Goal: Transaction & Acquisition: Purchase product/service

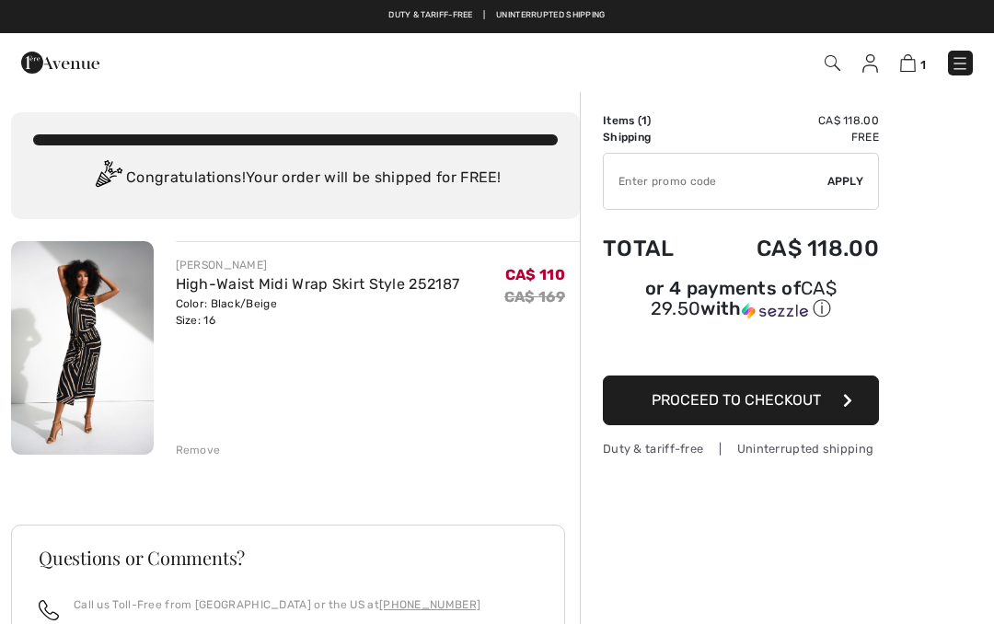
click at [823, 401] on button "Proceed to Checkout" at bounding box center [741, 400] width 276 height 50
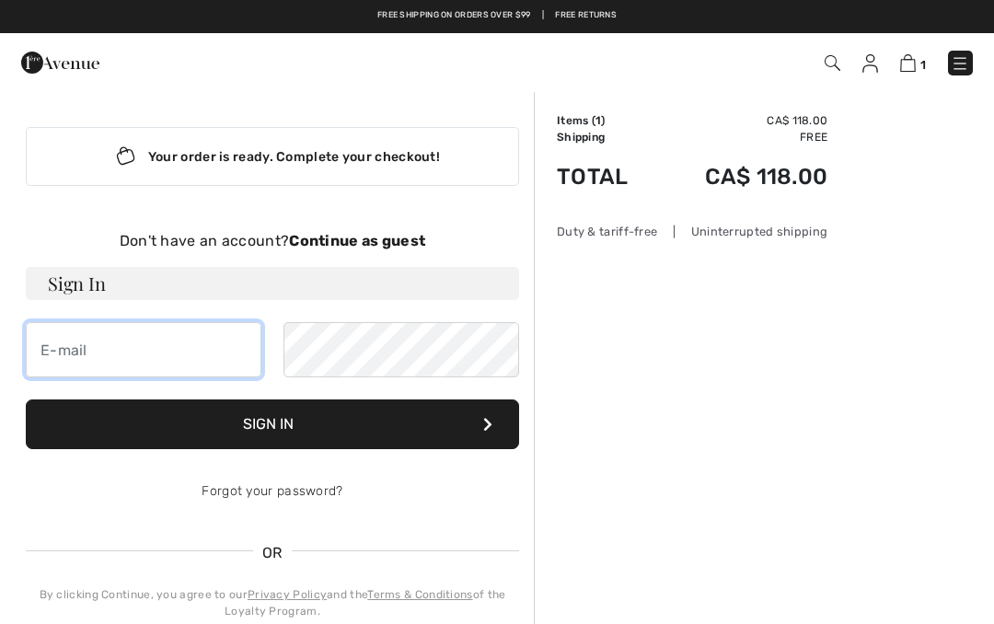
click at [225, 339] on input "email" at bounding box center [144, 349] width 236 height 55
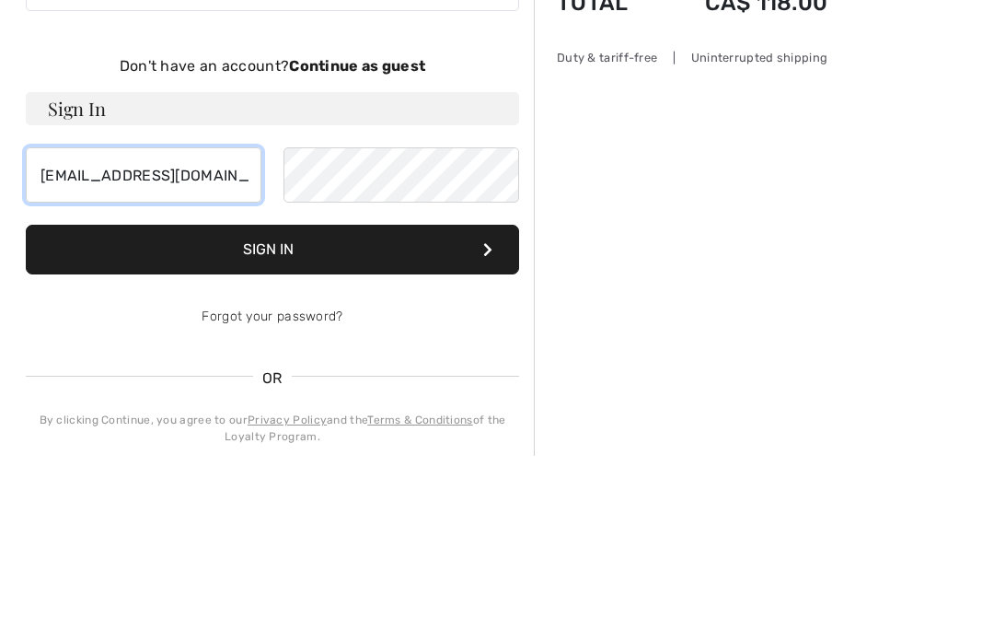
type input "[EMAIL_ADDRESS][DOMAIN_NAME]"
click at [291, 399] on button "Sign In" at bounding box center [272, 424] width 493 height 50
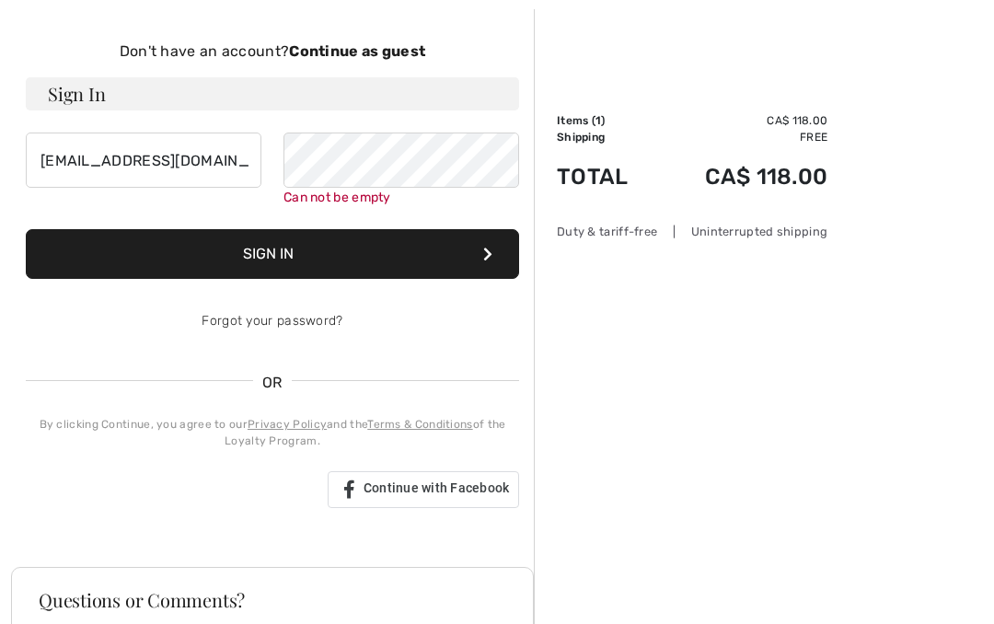
scroll to position [190, 0]
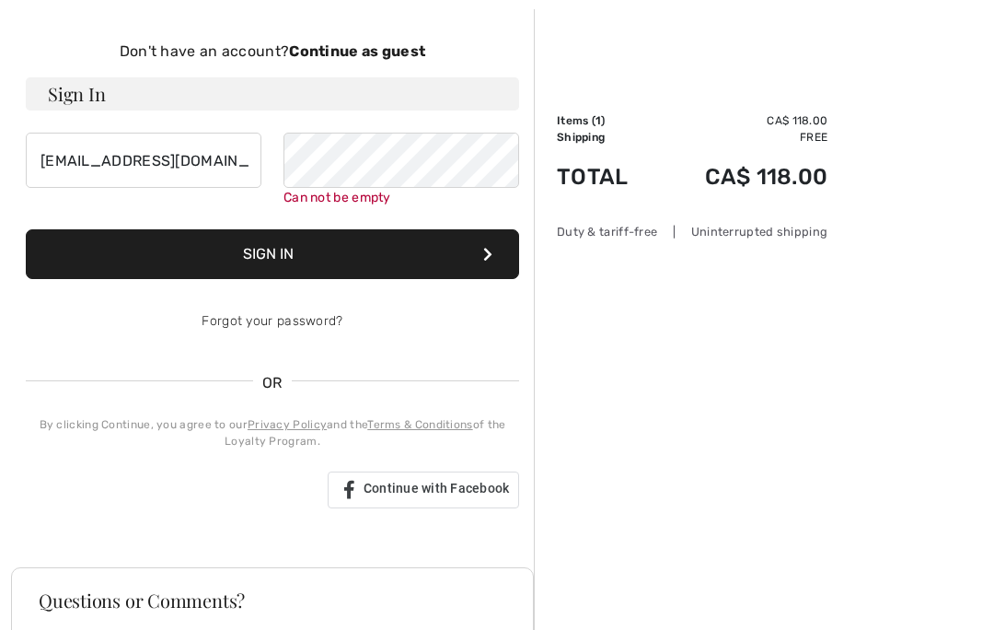
click at [367, 46] on strong "Continue as guest" at bounding box center [357, 50] width 136 height 17
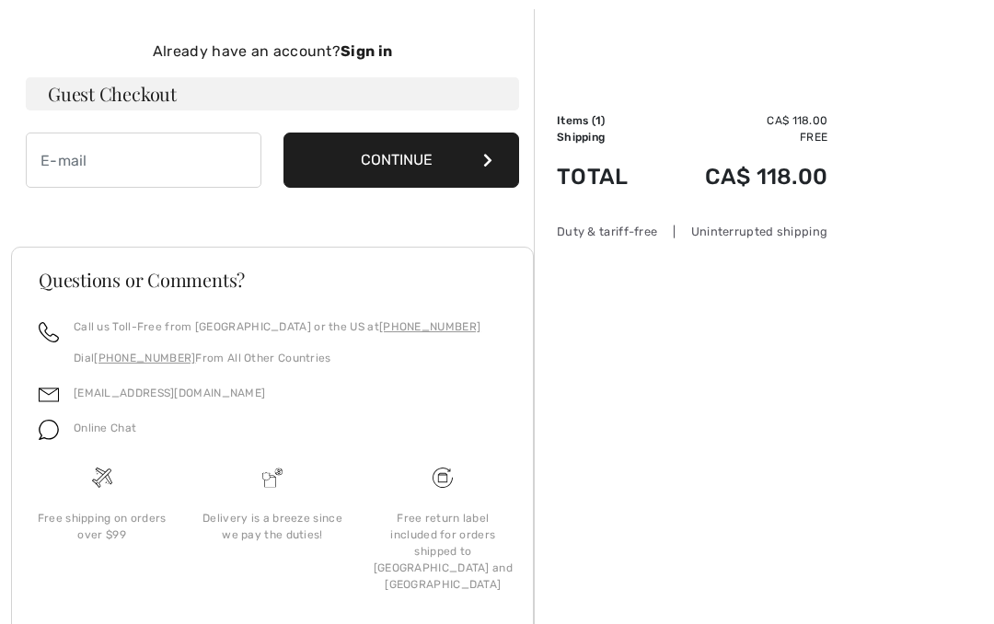
click at [417, 144] on button "Continue" at bounding box center [401, 160] width 236 height 55
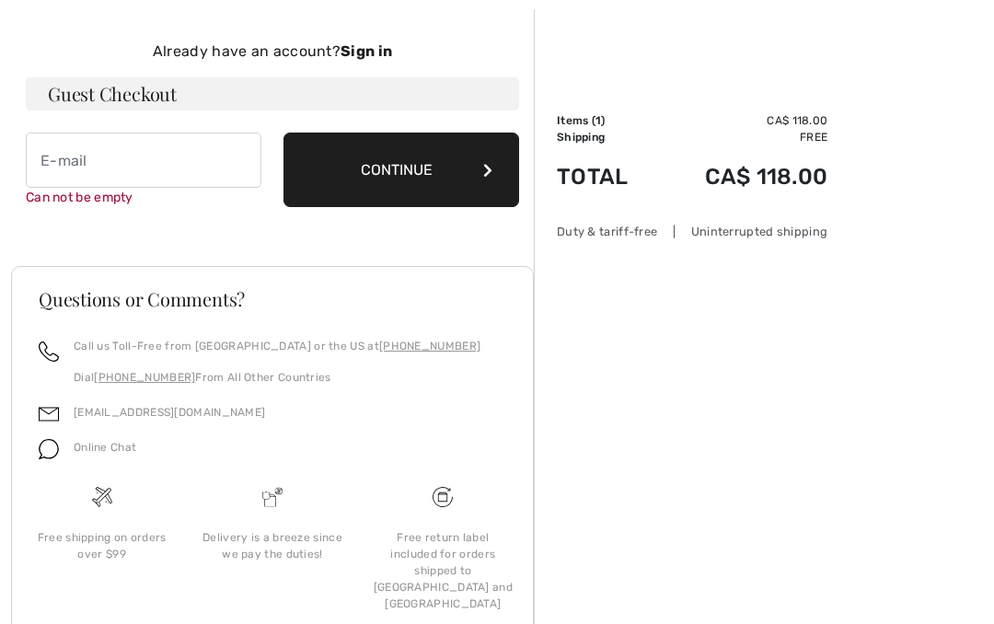
click at [376, 179] on button "Continue" at bounding box center [401, 170] width 236 height 75
click at [481, 176] on button "Continue" at bounding box center [401, 170] width 236 height 75
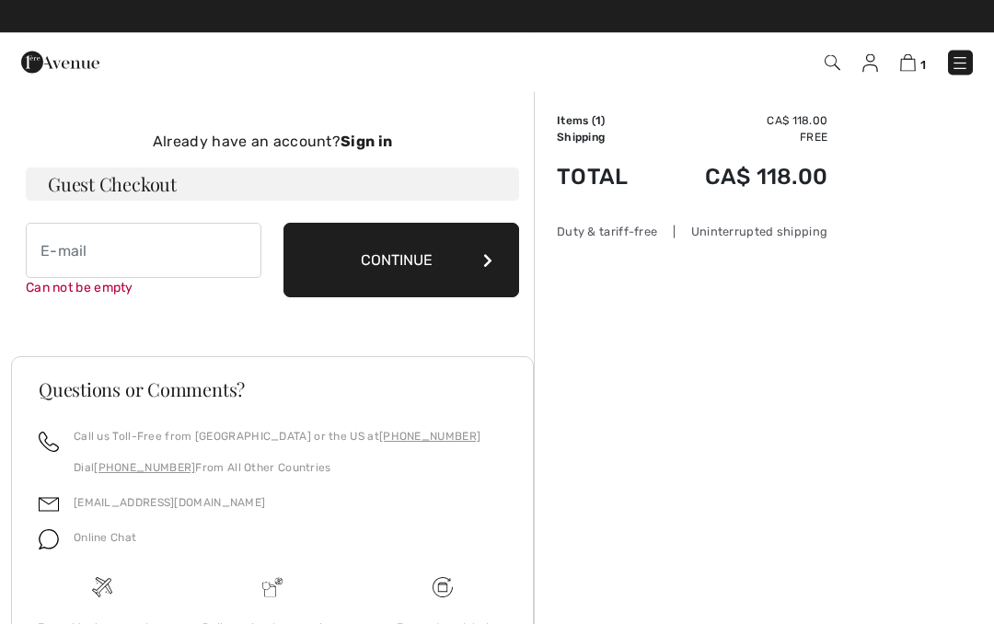
scroll to position [0, 0]
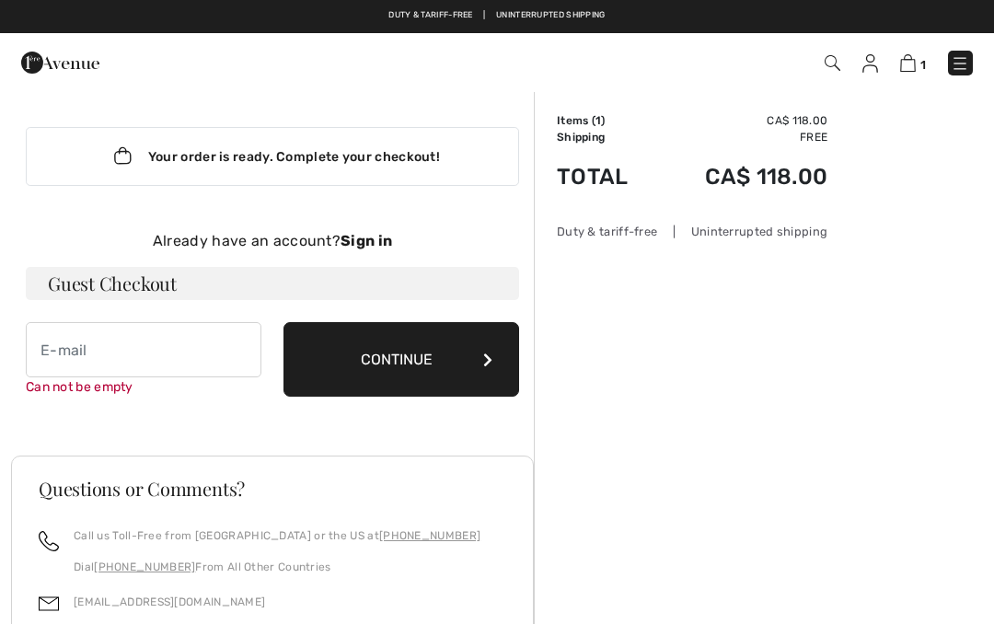
click at [393, 355] on button "Continue" at bounding box center [401, 359] width 236 height 75
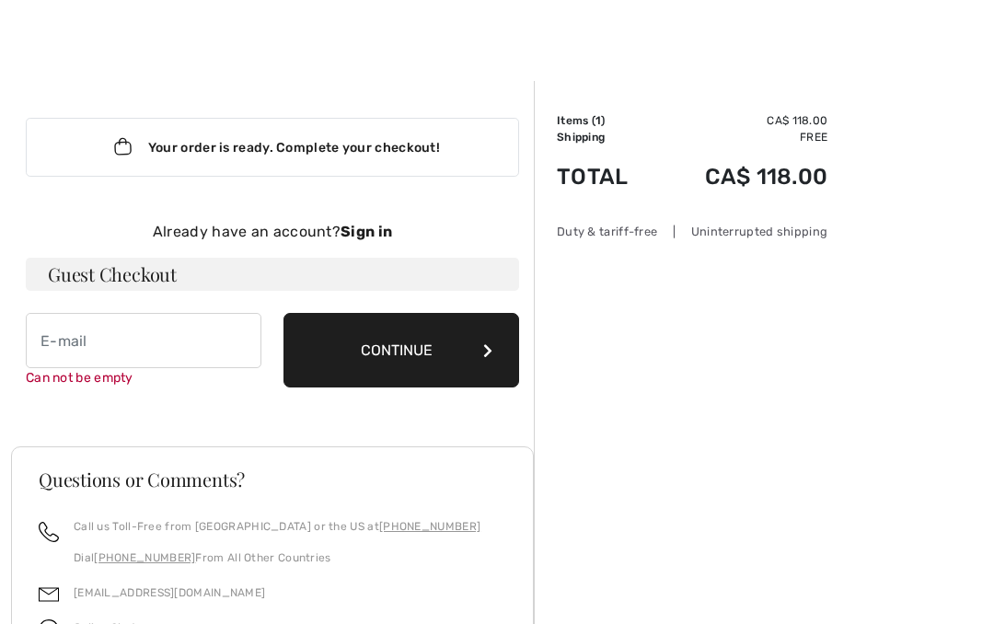
scroll to position [75, 0]
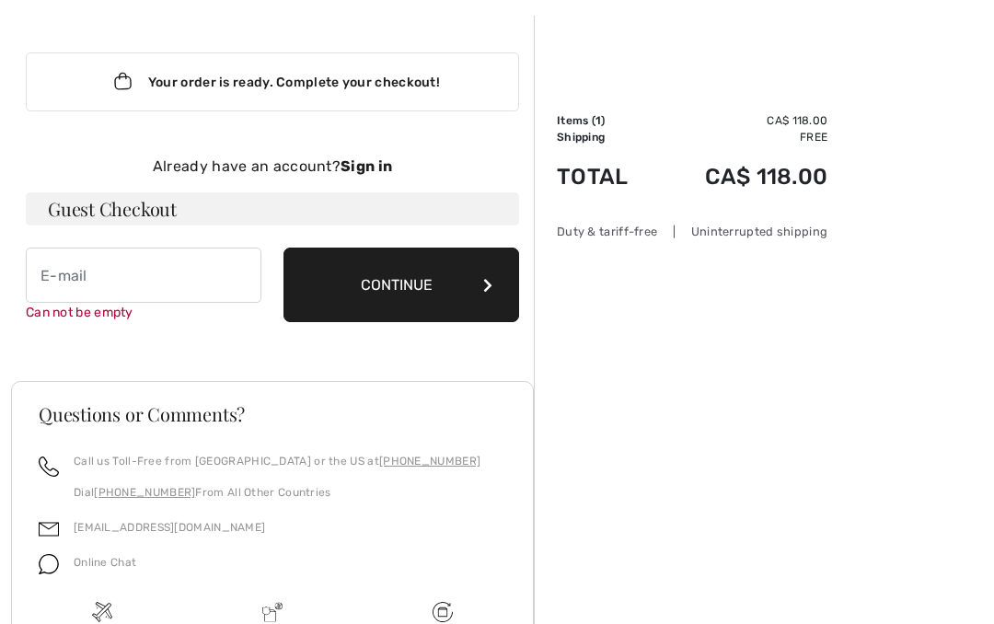
click at [361, 355] on div "Your order is ready. Complete your checkout! Don't have an account? Continue as…" at bounding box center [272, 187] width 523 height 343
click at [387, 285] on button "Continue" at bounding box center [401, 285] width 236 height 75
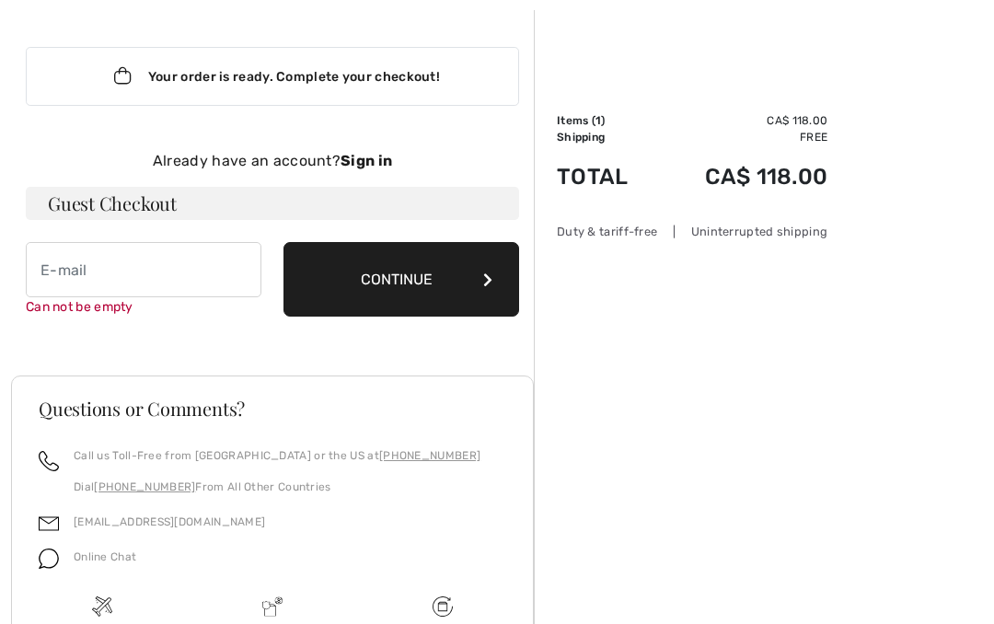
click at [446, 273] on button "Continue" at bounding box center [401, 280] width 236 height 75
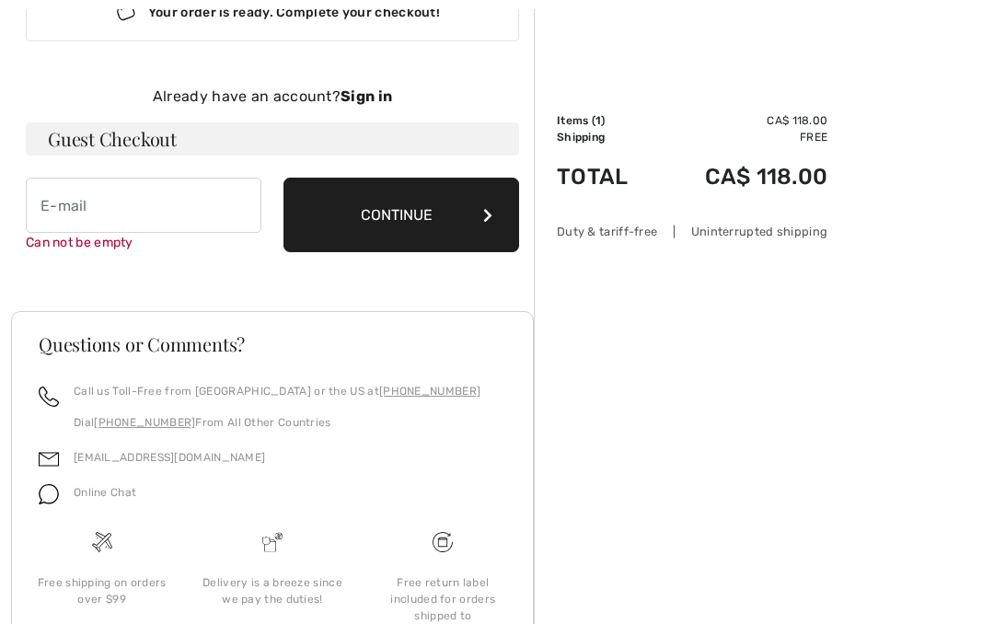
scroll to position [162, 0]
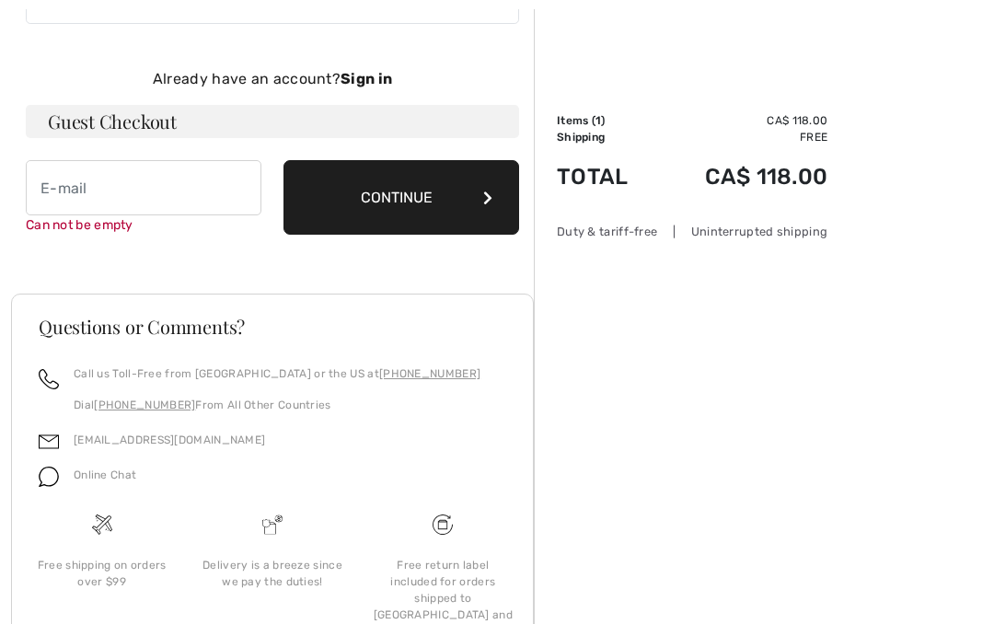
click at [466, 256] on div "Your order is ready. Complete your checkout! Don't have an account? Continue as…" at bounding box center [272, 99] width 523 height 343
click at [476, 182] on button "Continue" at bounding box center [401, 197] width 236 height 75
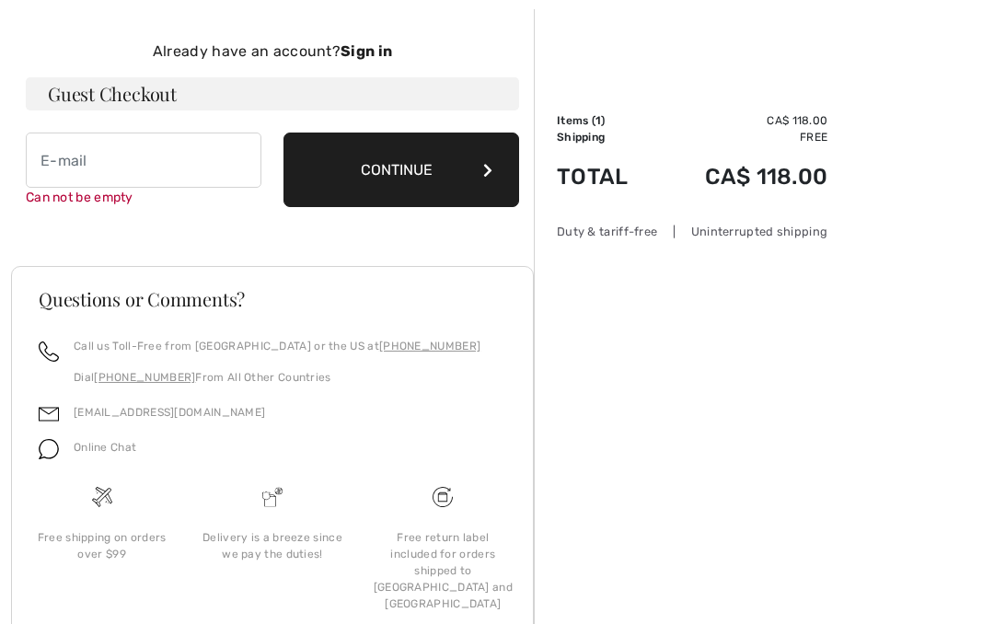
scroll to position [190, 0]
